Goal: Task Accomplishment & Management: Manage account settings

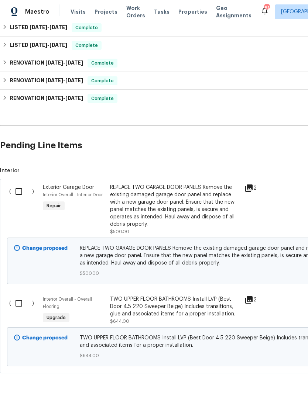
scroll to position [181, 0]
click at [16, 302] on input "checkbox" at bounding box center [21, 304] width 21 height 16
checkbox input "true"
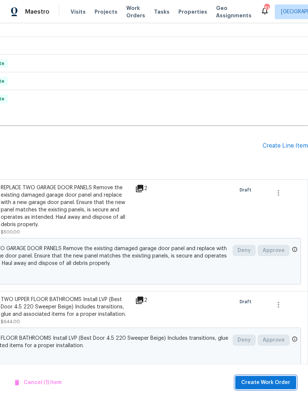
click at [274, 384] on span "Create Work Order" at bounding box center [265, 382] width 49 height 9
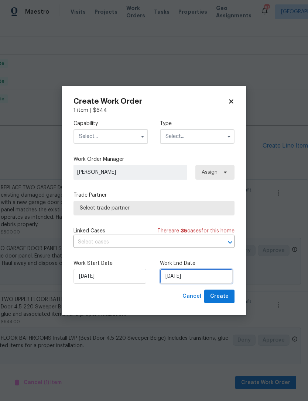
click at [191, 275] on input "[DATE]" at bounding box center [196, 276] width 73 height 15
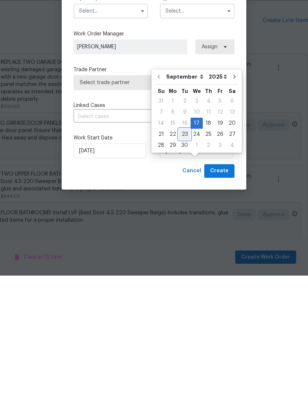
click at [184, 255] on div "23" at bounding box center [185, 260] width 12 height 10
type input "[DATE]"
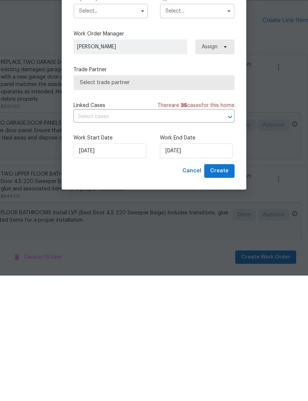
scroll to position [24, 0]
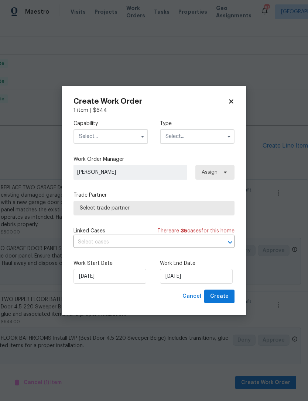
click at [124, 131] on input "text" at bounding box center [110, 136] width 75 height 15
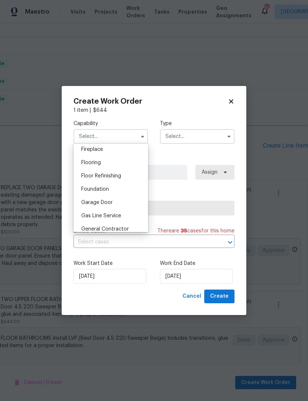
scroll to position [271, 0]
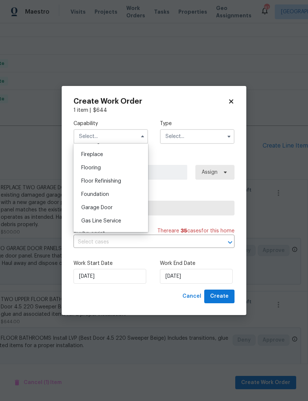
click at [93, 167] on span "Flooring" at bounding box center [91, 167] width 20 height 5
type input "Flooring"
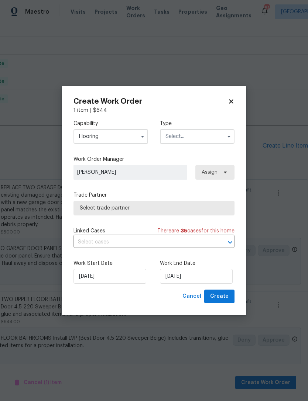
click at [192, 134] on input "text" at bounding box center [197, 136] width 75 height 15
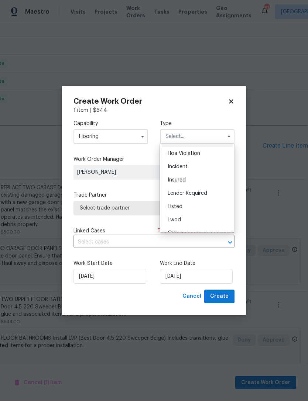
scroll to position [12, 0]
click at [181, 205] on span "Listed" at bounding box center [175, 206] width 15 height 5
type input "Listed"
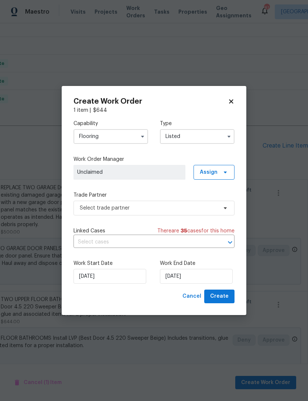
click at [174, 171] on span "Unclaimed" at bounding box center [129, 172] width 104 height 7
click at [217, 171] on span "Assign" at bounding box center [213, 172] width 41 height 15
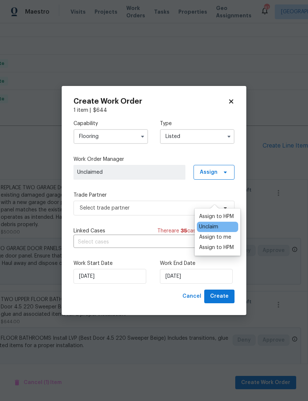
click at [223, 244] on div "Assign to HPM" at bounding box center [216, 247] width 35 height 7
click at [222, 244] on div "Assign to HPM" at bounding box center [216, 247] width 35 height 7
click at [215, 244] on div "Assign to HPM" at bounding box center [216, 247] width 35 height 7
click at [226, 261] on label "Work End Date" at bounding box center [197, 263] width 75 height 7
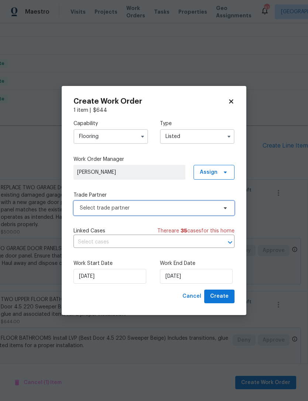
click at [157, 205] on span "Select trade partner" at bounding box center [149, 208] width 138 height 7
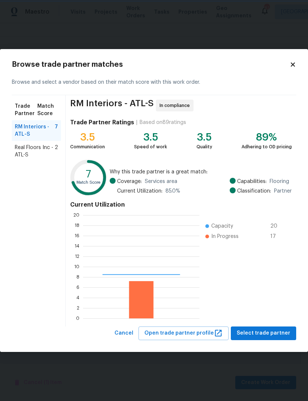
scroll to position [103, 116]
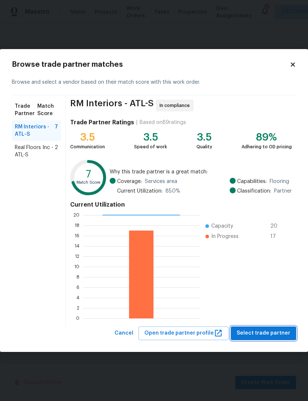
click at [275, 332] on span "Select trade partner" at bounding box center [264, 333] width 54 height 9
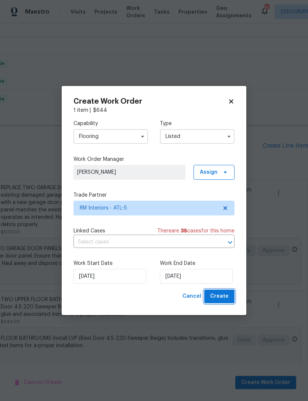
click at [225, 297] on span "Create" at bounding box center [219, 296] width 18 height 9
checkbox input "false"
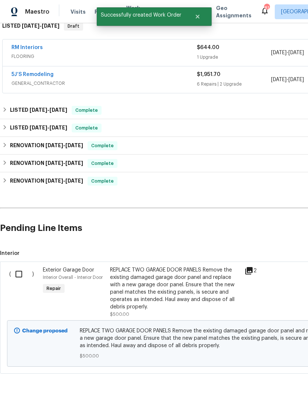
scroll to position [125, 0]
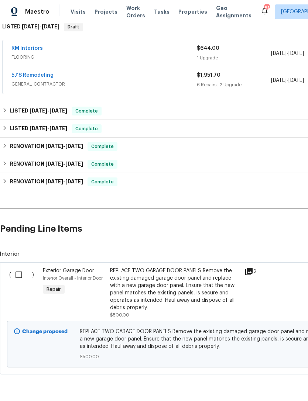
click at [16, 267] on input "checkbox" at bounding box center [21, 275] width 21 height 16
checkbox input "true"
click at [258, 384] on span "Create Work Order" at bounding box center [265, 382] width 49 height 9
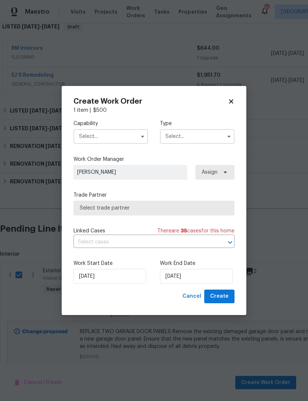
click at [128, 133] on input "text" at bounding box center [110, 136] width 75 height 15
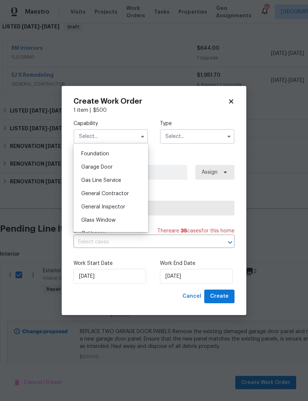
scroll to position [315, 0]
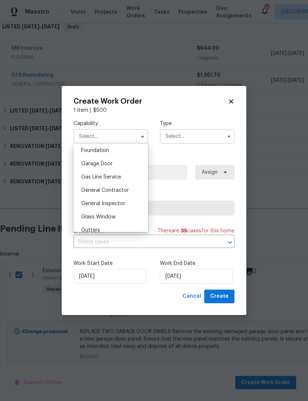
click at [110, 168] on div "Garage Door" at bounding box center [110, 163] width 71 height 13
type input "Garage Door"
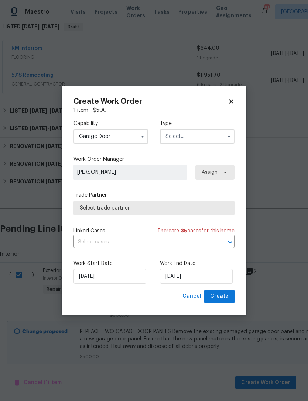
click at [193, 133] on input "text" at bounding box center [197, 136] width 75 height 15
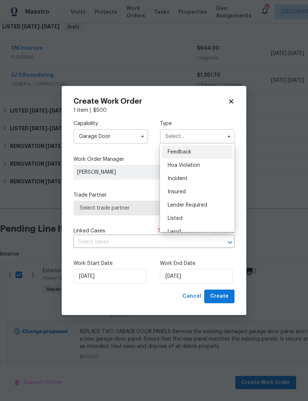
click at [178, 216] on span "Listed" at bounding box center [175, 218] width 15 height 5
type input "Listed"
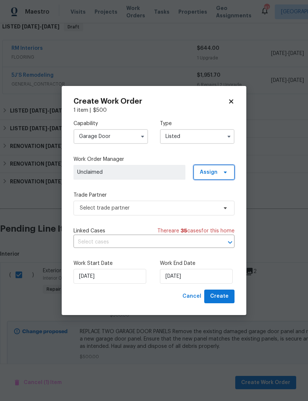
click at [221, 173] on span at bounding box center [224, 172] width 8 height 6
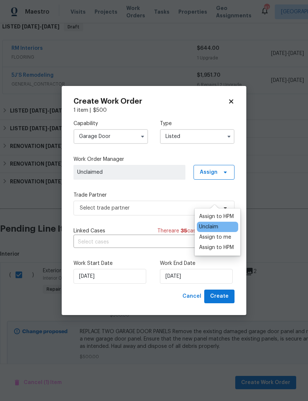
click at [213, 244] on div "Assign to HPM" at bounding box center [216, 247] width 35 height 7
click at [217, 244] on div "Assign to HPM" at bounding box center [216, 247] width 35 height 7
click at [212, 244] on div "Assign to HPM" at bounding box center [216, 247] width 35 height 7
click at [167, 188] on div "Capability Garage Door Type Listed Work Order Manager Kenroy Hoilett Assign Tra…" at bounding box center [153, 202] width 161 height 176
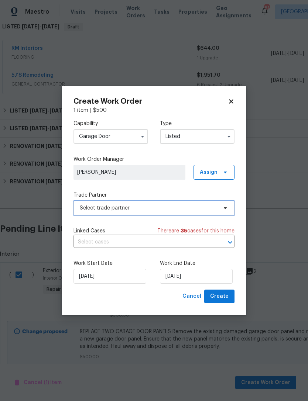
click at [179, 205] on span "Select trade partner" at bounding box center [149, 208] width 138 height 7
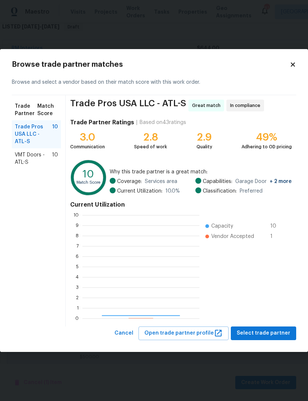
scroll to position [103, 117]
click at [44, 157] on span "VMT Doors - ATL-S" at bounding box center [33, 158] width 37 height 15
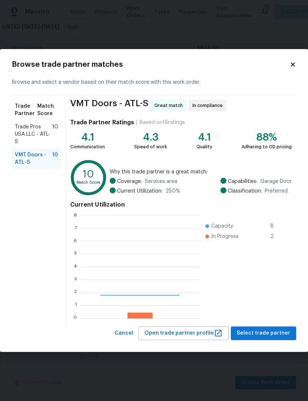
scroll to position [103, 119]
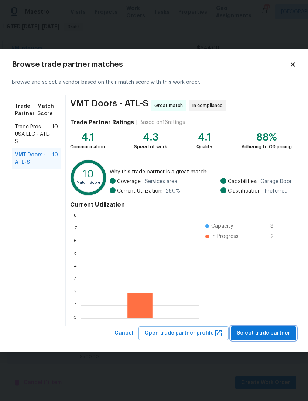
click at [260, 332] on span "Select trade partner" at bounding box center [264, 333] width 54 height 9
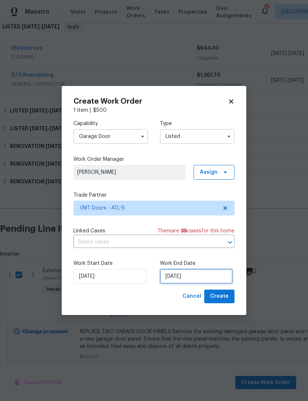
click at [176, 277] on input "[DATE]" at bounding box center [196, 276] width 73 height 15
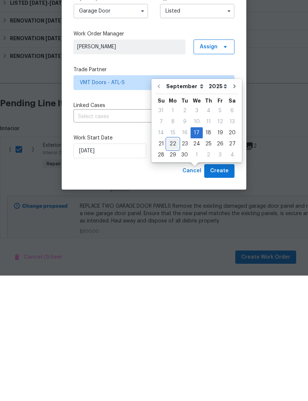
click at [172, 264] on div "22" at bounding box center [173, 269] width 12 height 10
type input "[DATE]"
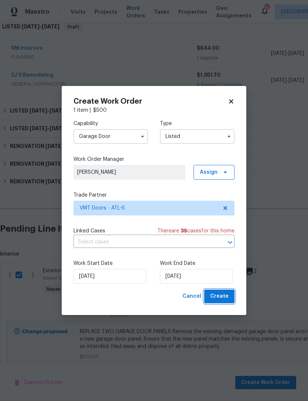
click at [226, 295] on span "Create" at bounding box center [219, 296] width 18 height 9
checkbox input "false"
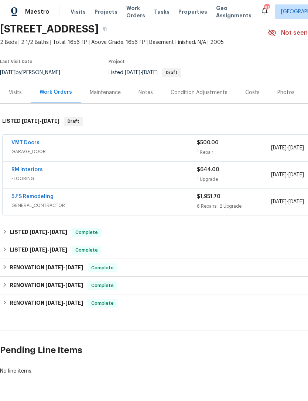
scroll to position [30, 0]
click at [45, 194] on link "5J’S Remodeling" at bounding box center [32, 196] width 42 height 5
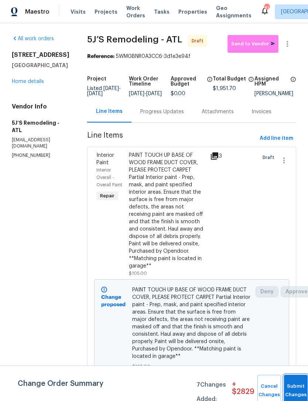
click at [292, 382] on button "Submit Changes" at bounding box center [296, 391] width 24 height 32
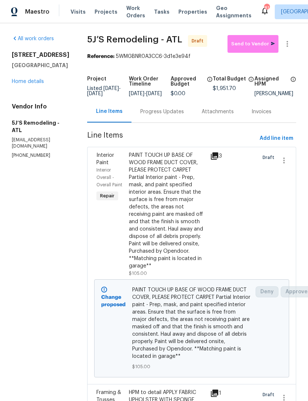
click at [167, 113] on div "Progress Updates" at bounding box center [161, 112] width 61 height 22
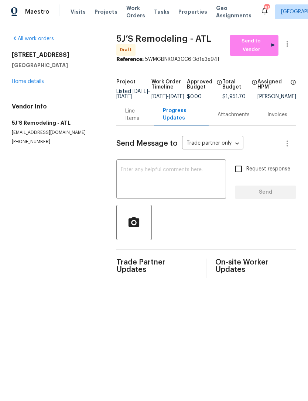
click at [127, 117] on div "Line Items" at bounding box center [135, 114] width 20 height 15
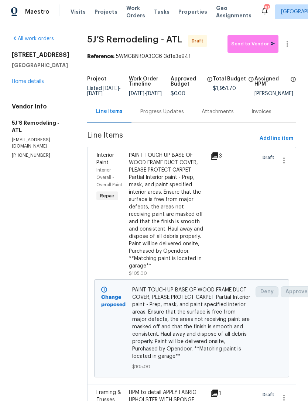
click at [30, 83] on link "Home details" at bounding box center [28, 81] width 32 height 5
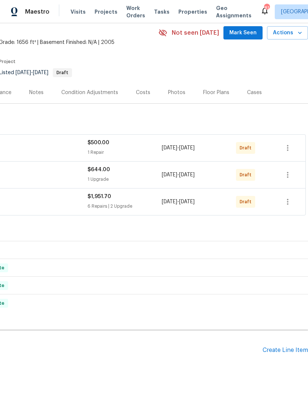
scroll to position [30, 109]
click at [286, 202] on icon "button" at bounding box center [287, 202] width 9 height 9
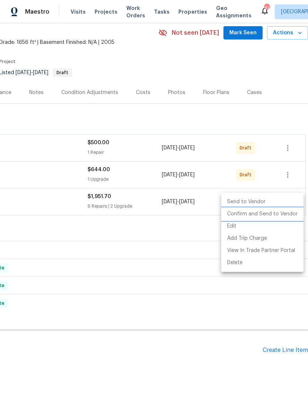
click at [271, 215] on li "Confirm and Send to Vendor" at bounding box center [262, 214] width 82 height 12
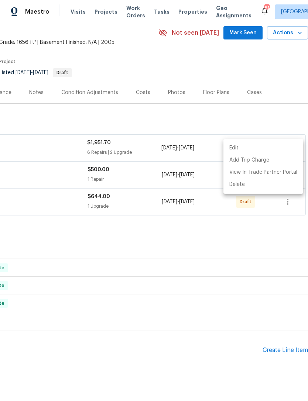
click at [241, 227] on div at bounding box center [154, 200] width 308 height 401
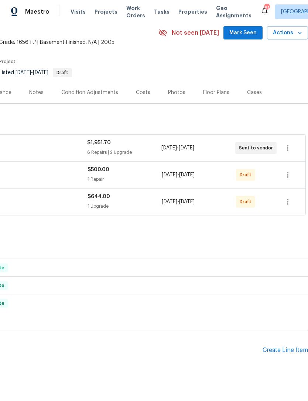
click at [240, 226] on div "Edit Add Trip Charge View In Trade Partner Portal Delete" at bounding box center [154, 200] width 308 height 401
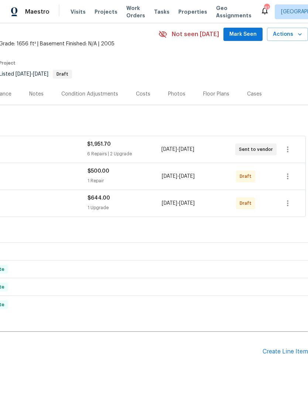
scroll to position [29, 109]
click at [287, 204] on icon "button" at bounding box center [287, 203] width 9 height 9
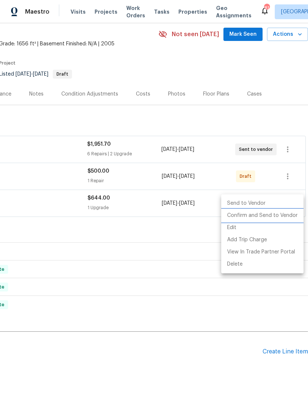
click at [271, 217] on li "Confirm and Send to Vendor" at bounding box center [262, 216] width 82 height 12
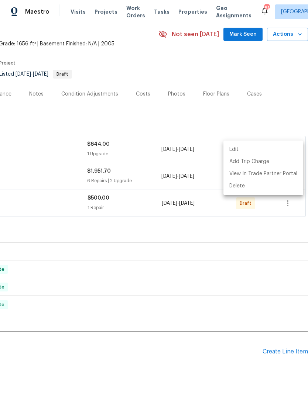
click at [268, 234] on div at bounding box center [154, 200] width 308 height 401
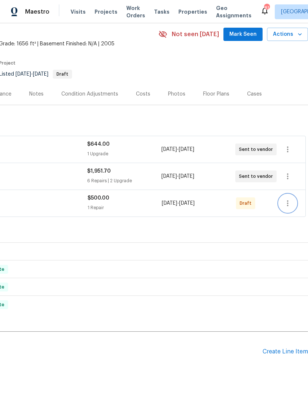
click at [285, 205] on icon "button" at bounding box center [287, 203] width 9 height 9
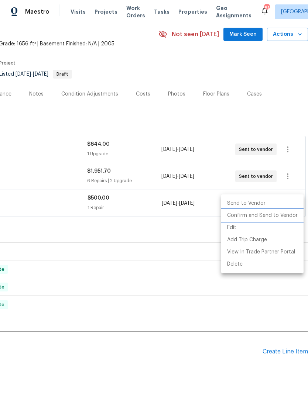
click at [271, 216] on li "Confirm and Send to Vendor" at bounding box center [262, 216] width 82 height 12
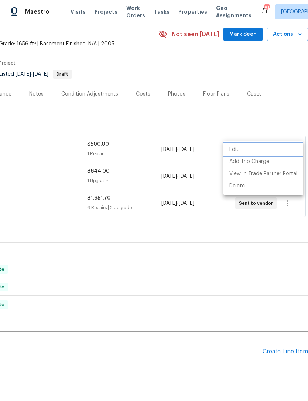
click at [224, 236] on div at bounding box center [154, 200] width 308 height 401
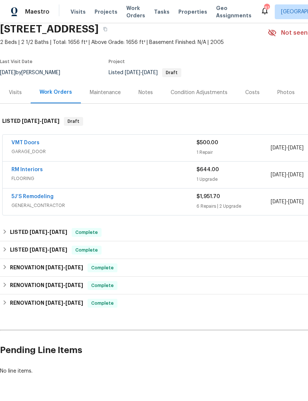
scroll to position [30, 0]
click at [72, 202] on div "5J’S Remodeling" at bounding box center [103, 197] width 185 height 9
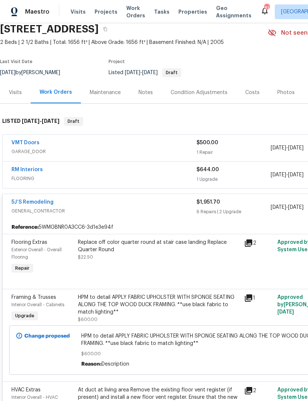
click at [36, 170] on link "RM Interiors" at bounding box center [26, 169] width 31 height 5
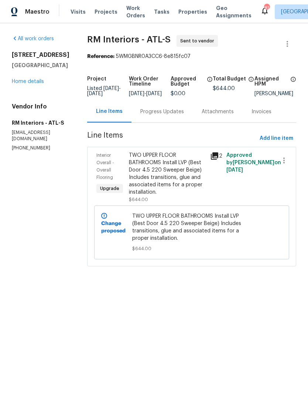
click at [158, 116] on div "Progress Updates" at bounding box center [162, 111] width 44 height 7
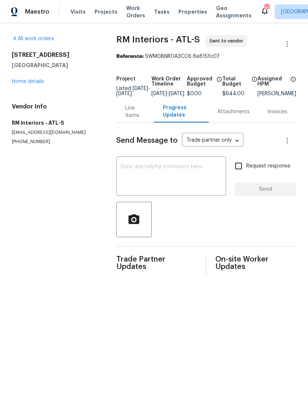
click at [178, 183] on textarea at bounding box center [171, 177] width 101 height 26
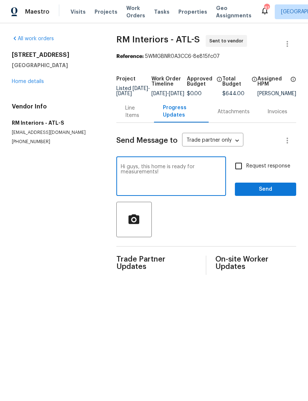
type textarea "Hi guys, this home is ready for measurements!"
click at [237, 172] on input "Request response" at bounding box center [239, 166] width 16 height 16
checkbox input "true"
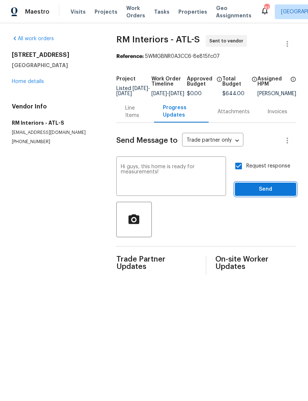
click at [267, 194] on span "Send" at bounding box center [265, 189] width 49 height 9
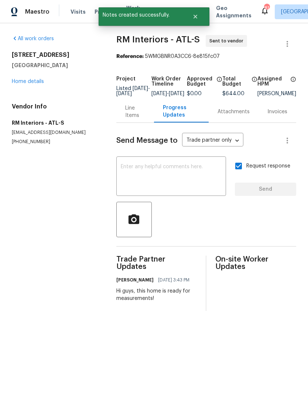
click at [27, 80] on link "Home details" at bounding box center [28, 81] width 32 height 5
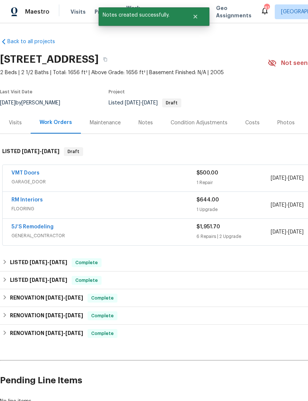
click at [41, 225] on link "5J’S Remodeling" at bounding box center [32, 227] width 42 height 5
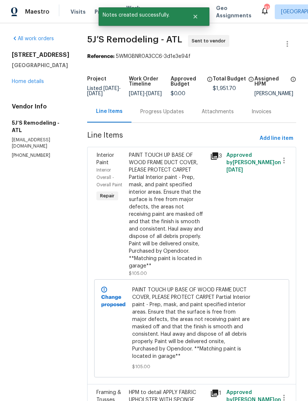
click at [172, 116] on div "Progress Updates" at bounding box center [162, 111] width 44 height 7
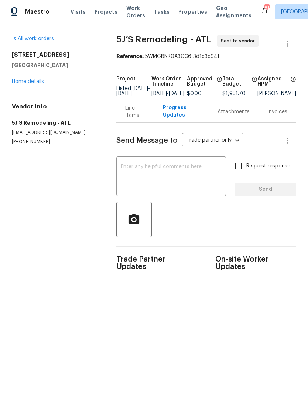
click at [187, 177] on textarea at bounding box center [171, 177] width 101 height 26
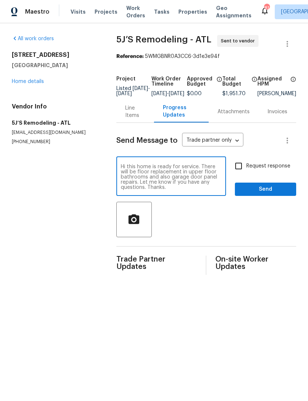
type textarea "Hi this home is ready for service. There will be floor replacement in upper flo…"
click at [238, 173] on input "Request response" at bounding box center [239, 166] width 16 height 16
checkbox input "true"
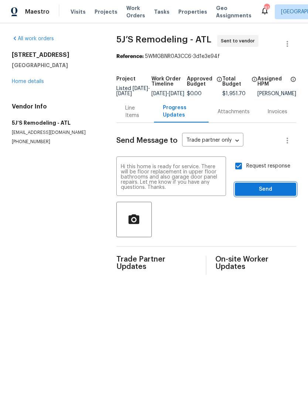
click at [261, 190] on button "Send" at bounding box center [265, 190] width 61 height 14
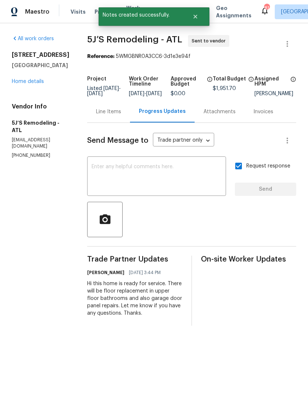
click at [39, 74] on div "107 Red Barn Ln Acworth, GA 30102 Home details" at bounding box center [41, 68] width 58 height 34
click at [34, 79] on link "Home details" at bounding box center [28, 81] width 32 height 5
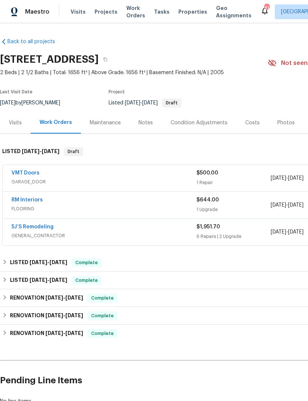
click at [30, 171] on link "VMT Doors" at bounding box center [25, 173] width 28 height 5
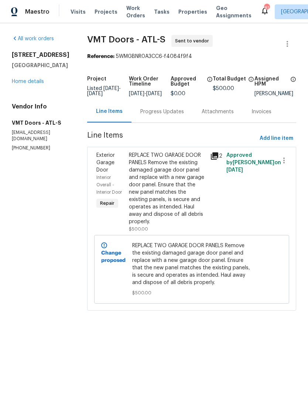
click at [152, 116] on div "Progress Updates" at bounding box center [162, 111] width 44 height 7
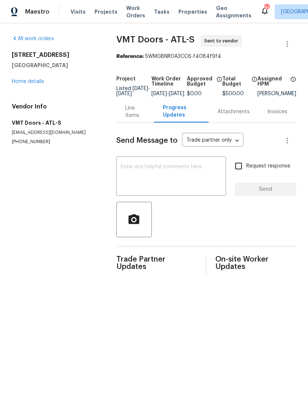
click at [166, 177] on textarea at bounding box center [171, 177] width 101 height 26
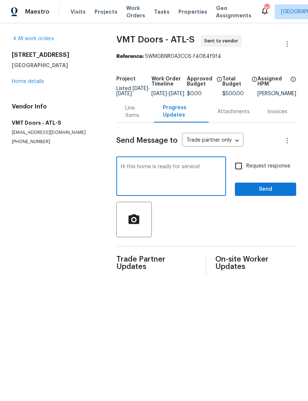
type textarea "Hi this home is ready for service!"
click at [242, 172] on input "Request response" at bounding box center [239, 166] width 16 height 16
checkbox input "true"
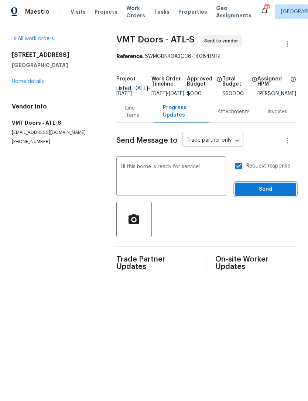
click at [263, 194] on span "Send" at bounding box center [265, 189] width 49 height 9
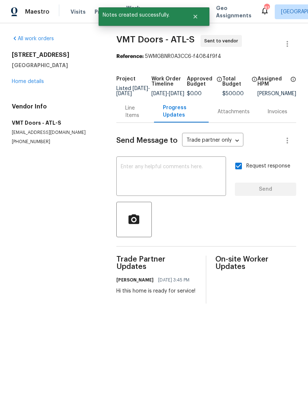
click at [33, 82] on link "Home details" at bounding box center [28, 81] width 32 height 5
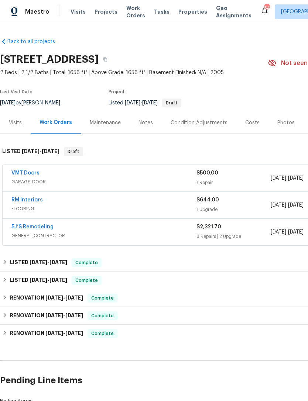
click at [21, 120] on div "Visits" at bounding box center [15, 122] width 13 height 7
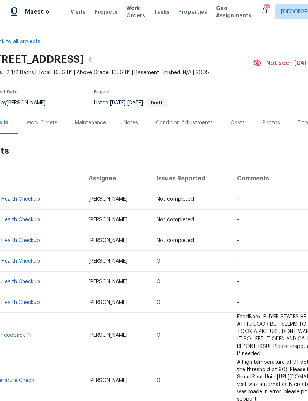
scroll to position [0, 15]
click at [48, 121] on div "Work Orders" at bounding box center [42, 122] width 31 height 7
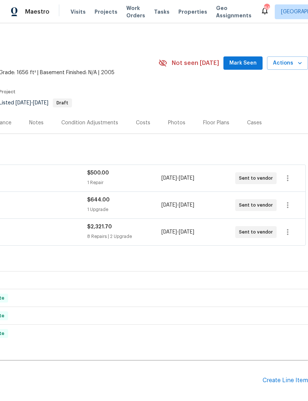
scroll to position [0, 109]
click at [246, 61] on span "Mark Seen" at bounding box center [242, 63] width 27 height 9
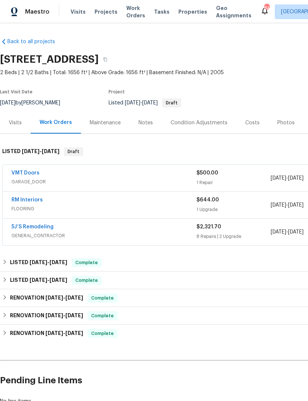
scroll to position [-1, 0]
